Goal: Check status: Check status

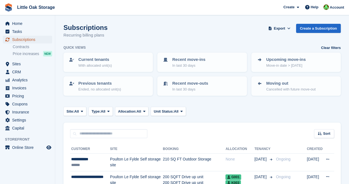
click at [35, 41] on span "Subscriptions" at bounding box center [28, 40] width 33 height 8
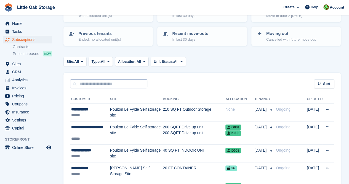
scroll to position [51, 0]
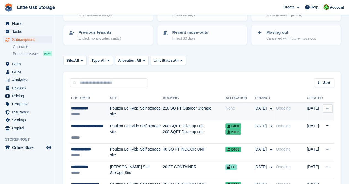
click at [144, 115] on td "Poulton Le Fylde Self storage site" at bounding box center [136, 111] width 53 height 18
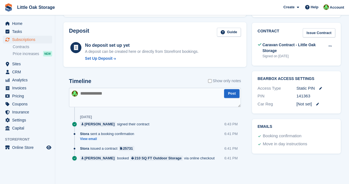
scroll to position [146, 0]
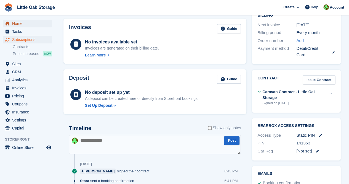
click at [25, 23] on span "Home" at bounding box center [28, 24] width 33 height 8
